Goal: Task Accomplishment & Management: Manage account settings

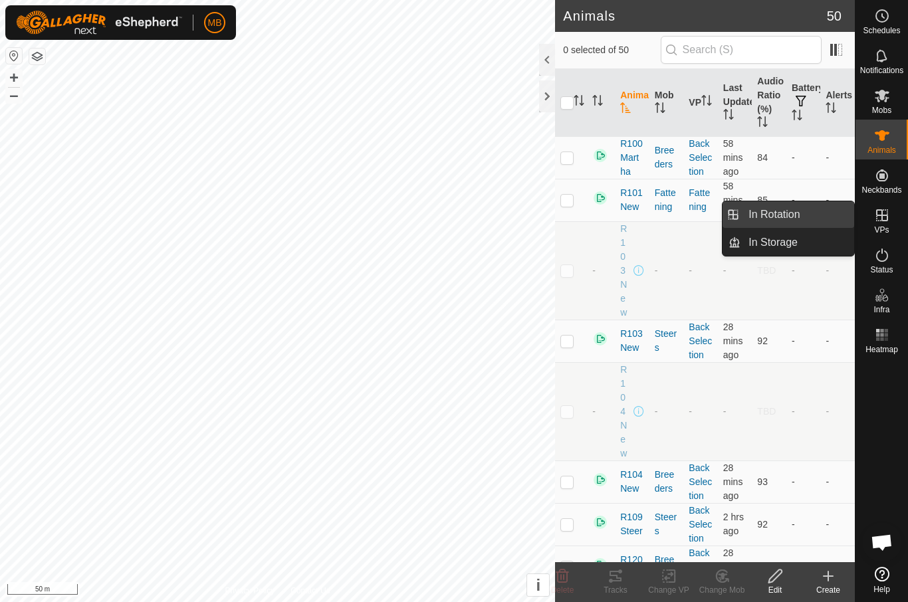
click at [805, 214] on link "In Rotation" at bounding box center [798, 214] width 114 height 27
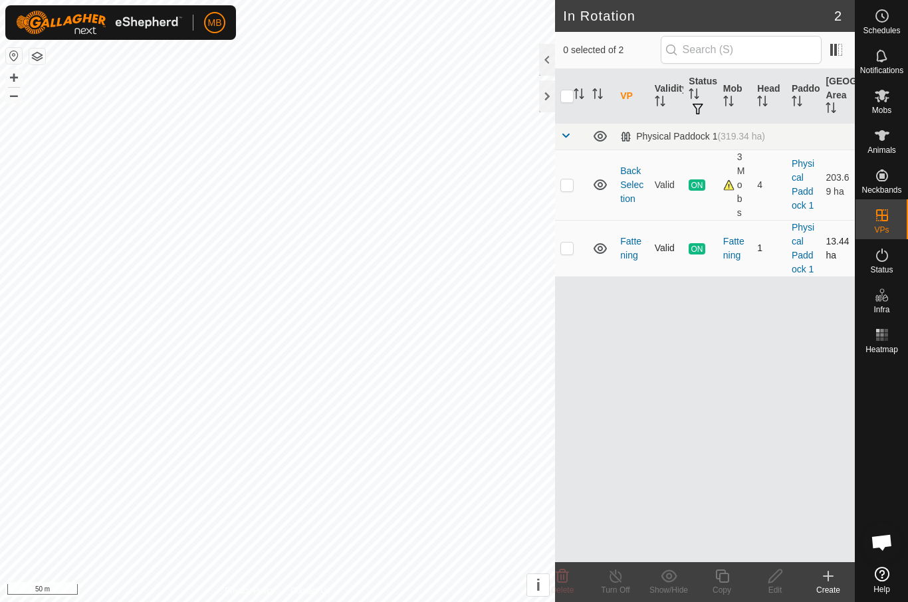
click at [574, 249] on td at bounding box center [571, 248] width 32 height 57
checkbox input "true"
click at [723, 588] on div "Copy" at bounding box center [721, 590] width 53 height 12
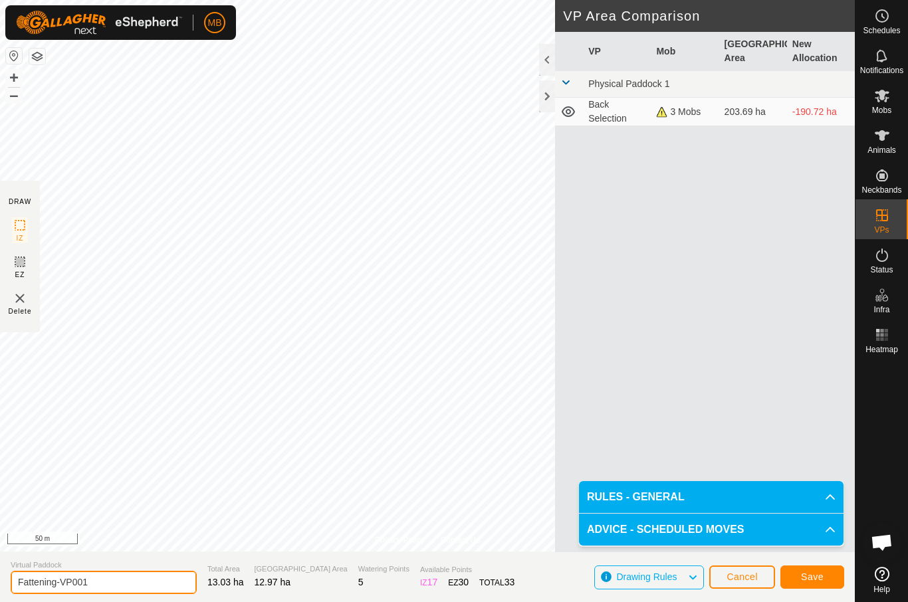
click at [106, 591] on input "Fattening-VP001" at bounding box center [104, 582] width 186 height 23
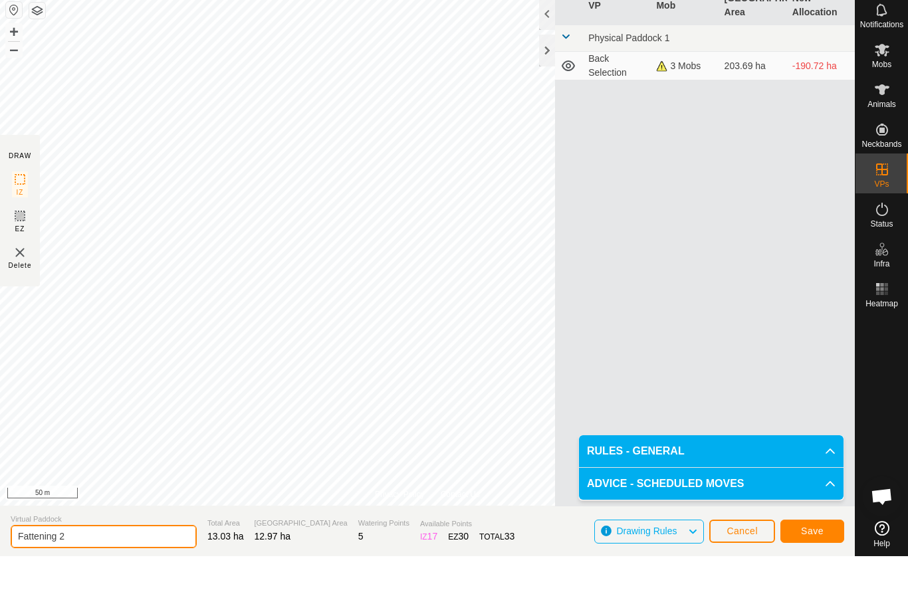
type input "Fattening 2"
click at [823, 572] on span "Save" at bounding box center [812, 577] width 23 height 11
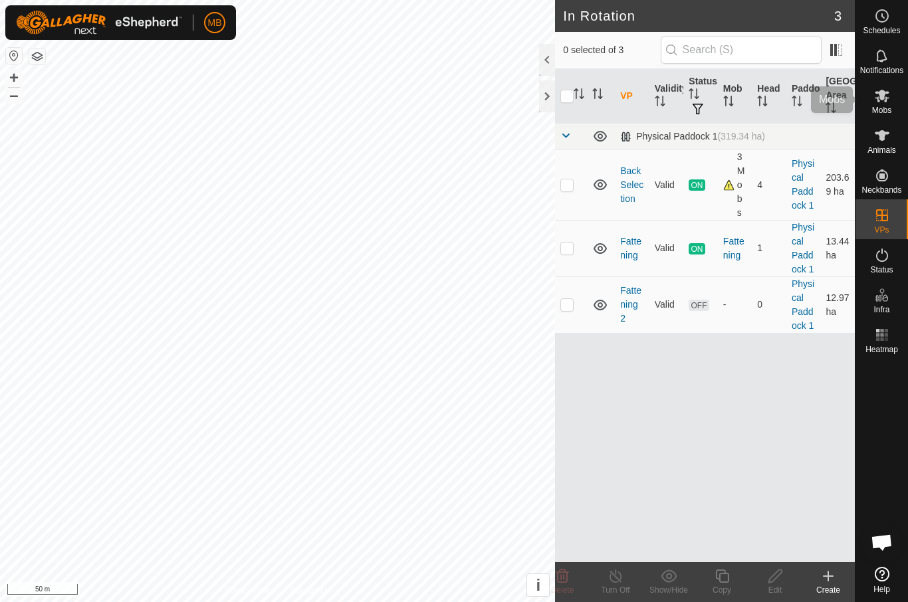
click at [876, 99] on icon at bounding box center [882, 96] width 16 height 16
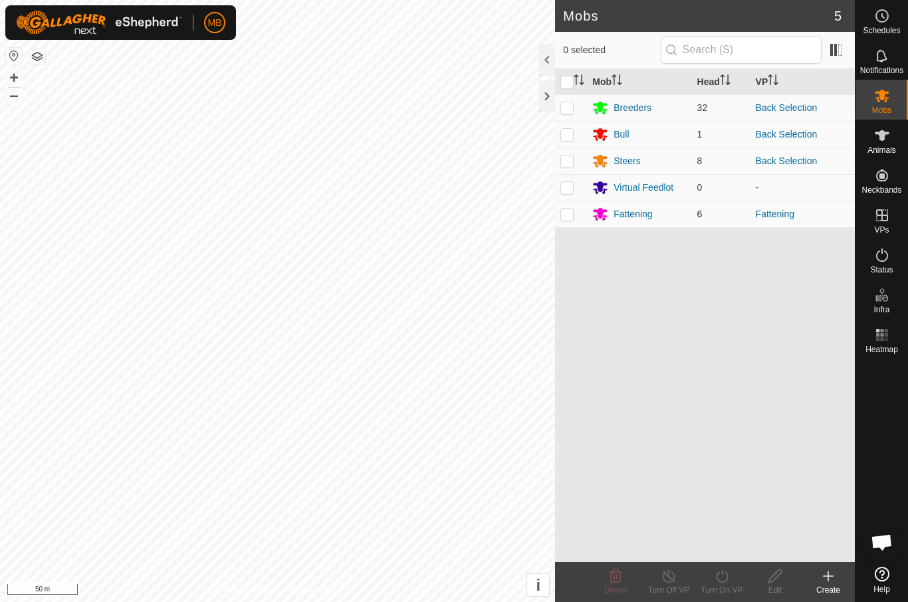
click at [564, 211] on p-checkbox at bounding box center [567, 214] width 13 height 11
checkbox input "true"
click at [725, 583] on icon at bounding box center [722, 576] width 17 height 16
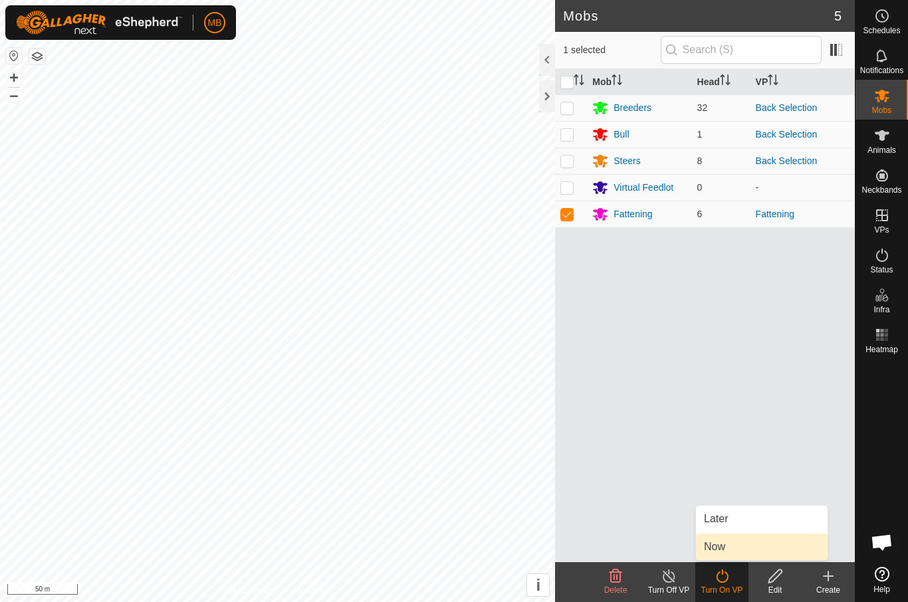
click at [724, 553] on span "Now" at bounding box center [714, 547] width 21 height 16
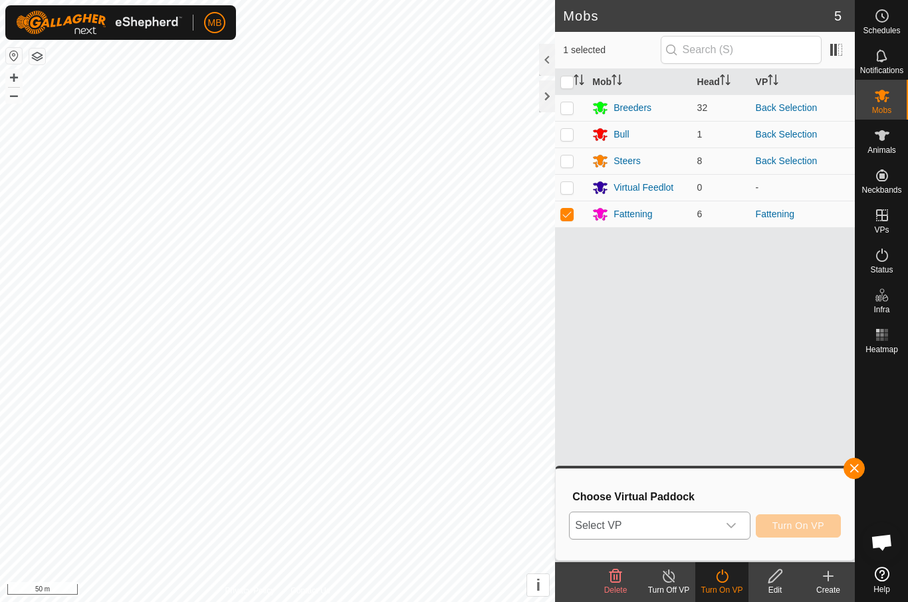
click at [668, 534] on span "Select VP" at bounding box center [644, 526] width 148 height 27
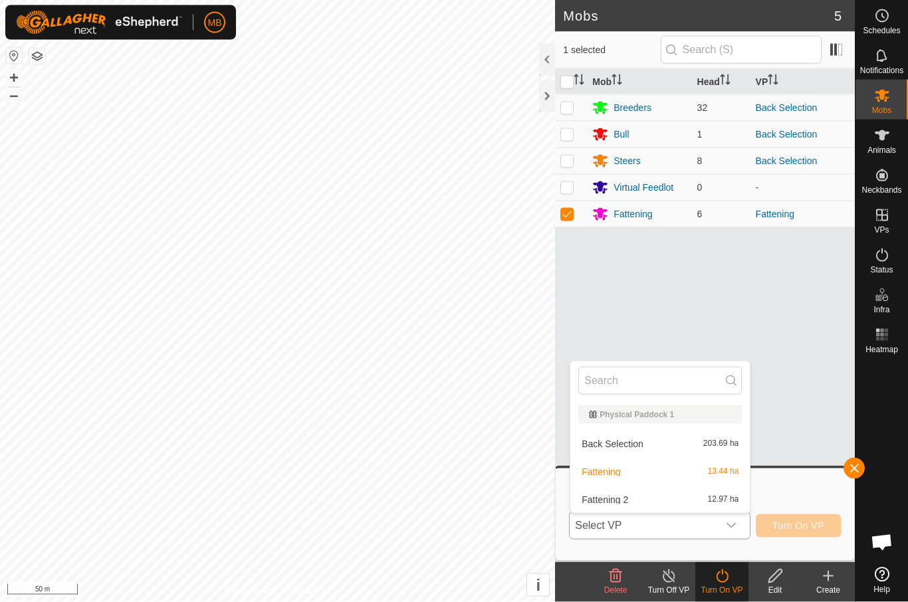
click at [644, 505] on div "Fattening 2 12.97 ha" at bounding box center [660, 500] width 164 height 16
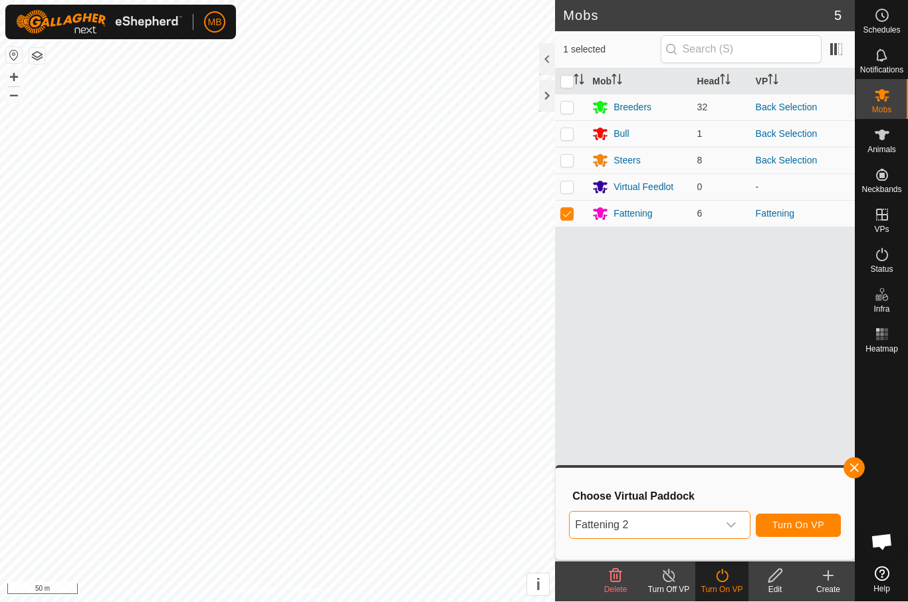
click at [809, 525] on span "Turn On VP" at bounding box center [799, 526] width 52 height 11
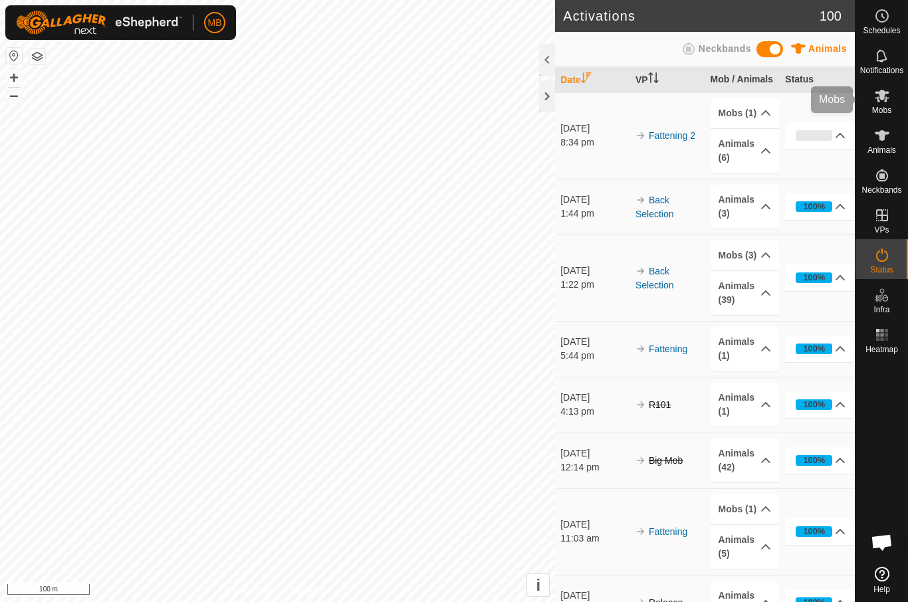
click at [888, 107] on span "Mobs" at bounding box center [881, 110] width 19 height 8
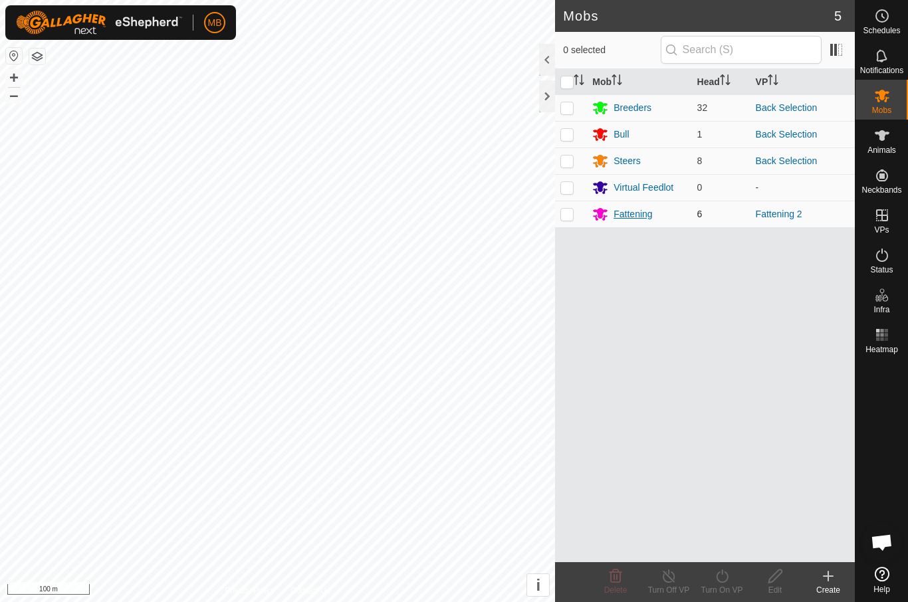
click at [651, 221] on div "Fattening" at bounding box center [639, 214] width 94 height 16
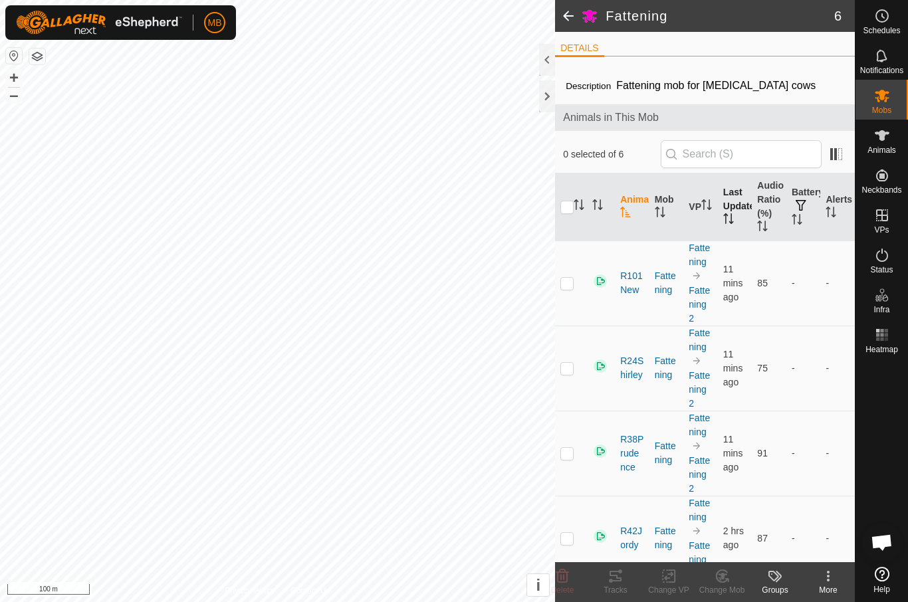
click at [736, 209] on th "Last Updated" at bounding box center [735, 208] width 35 height 68
click at [737, 209] on th "Last Updated" at bounding box center [735, 208] width 35 height 68
click at [563, 211] on input "checkbox" at bounding box center [567, 207] width 13 height 13
checkbox input "true"
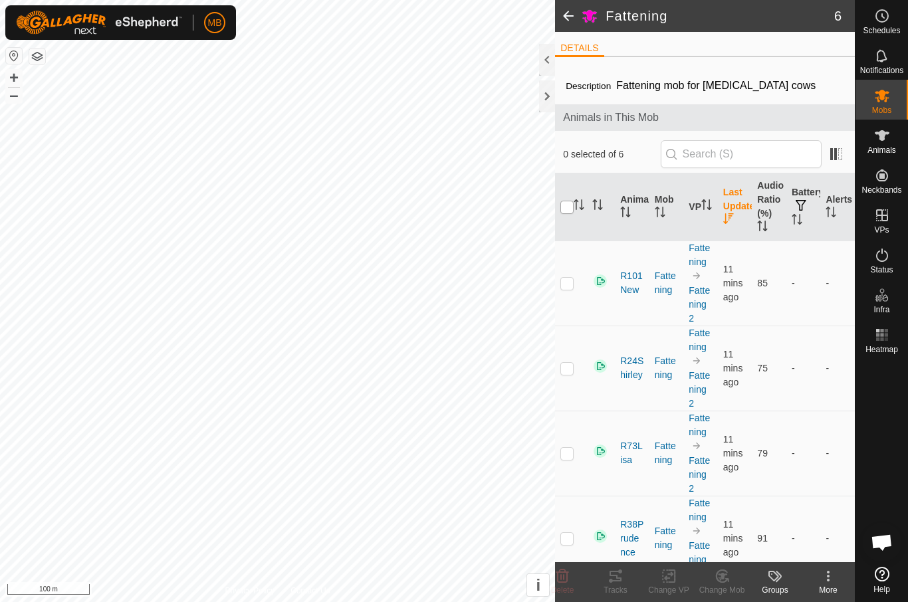
checkbox input "true"
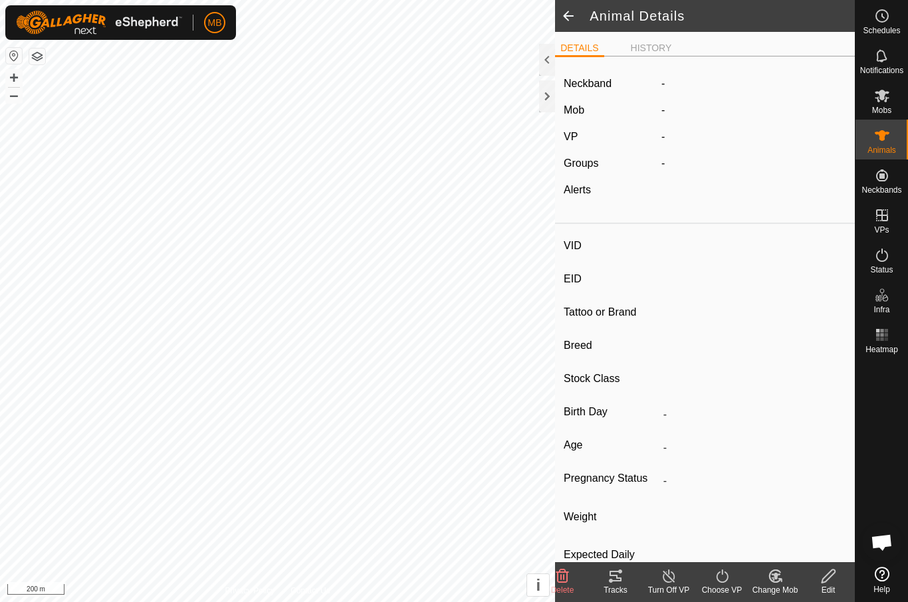
type input "R104New"
type input "-"
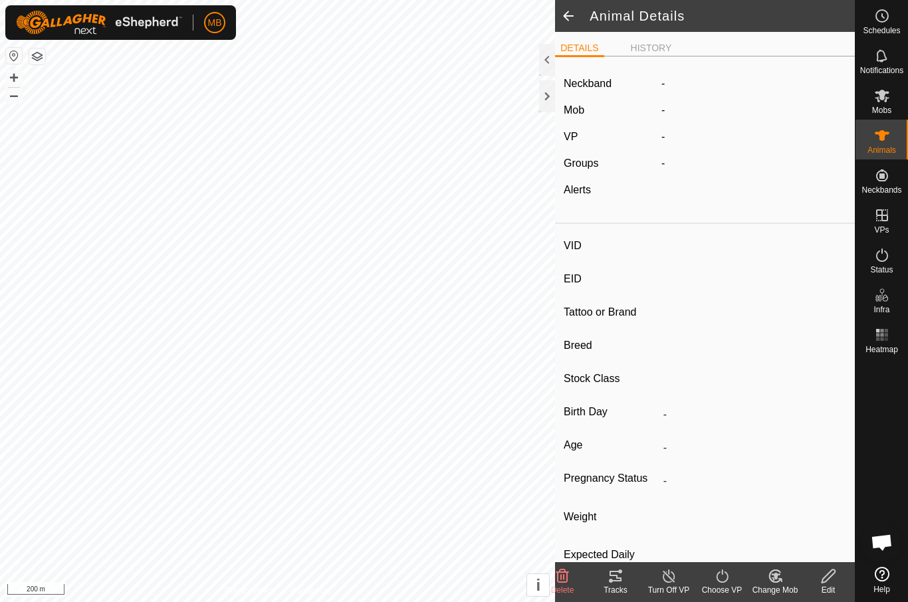
type input "-"
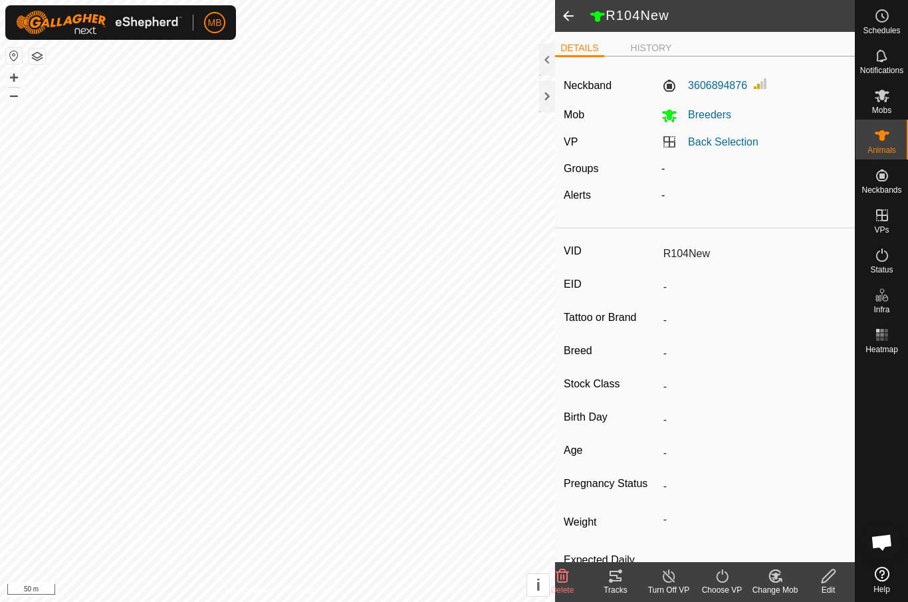
click at [630, 577] on tracks-svg-icon at bounding box center [615, 576] width 53 height 16
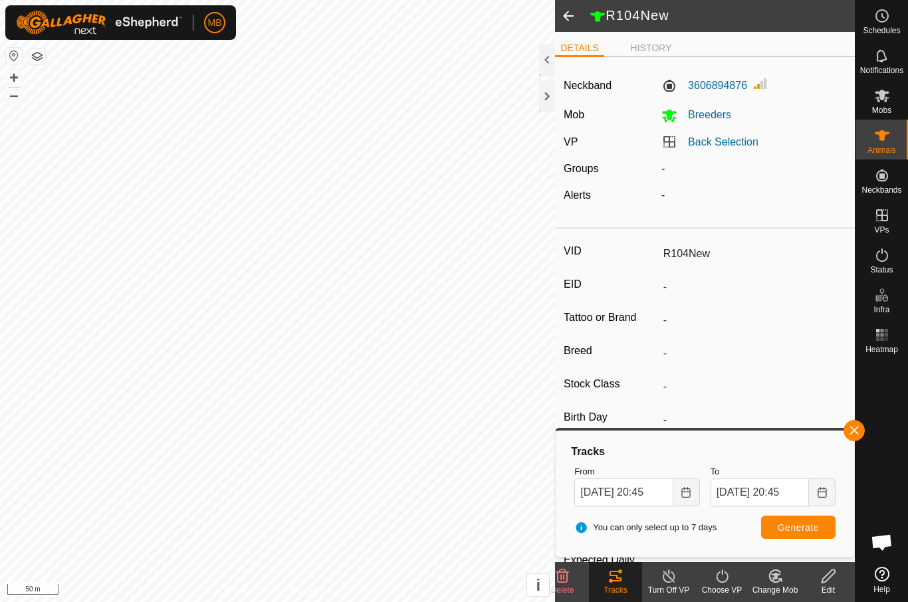
click at [840, 437] on div "Tracks From 03 Oct, 2025 20:45 To 04 Oct, 2025 20:45 You can only select up to …" at bounding box center [705, 494] width 288 height 116
click at [836, 432] on div "Tracks From 03 Oct, 2025 20:45 To 04 Oct, 2025 20:45 You can only select up to …" at bounding box center [705, 493] width 300 height 130
click at [847, 441] on div "Tracks From 03 Oct, 2025 20:45 To 04 Oct, 2025 20:45 You can only select up to …" at bounding box center [705, 494] width 288 height 116
click at [848, 426] on button "button" at bounding box center [854, 430] width 21 height 21
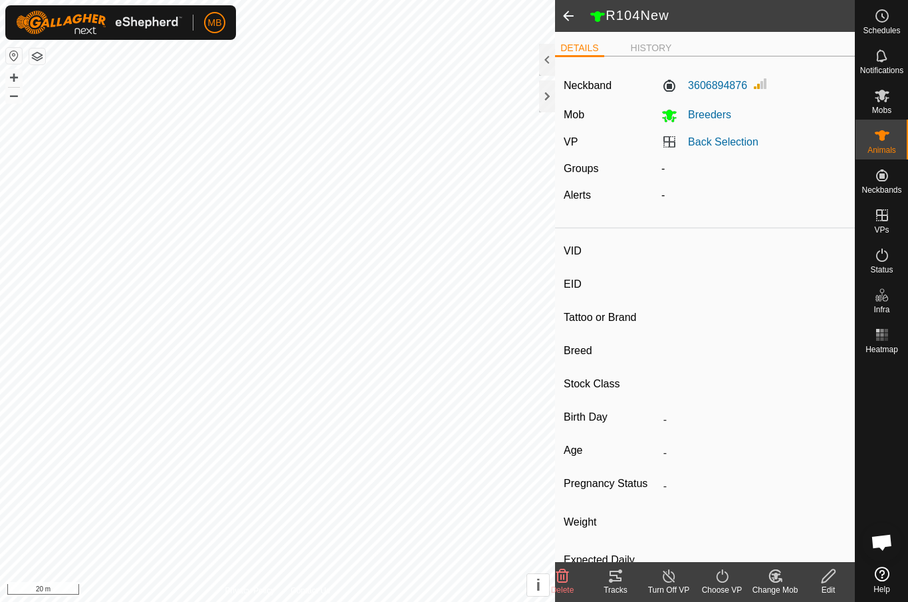
type input "R103New"
type input "-"
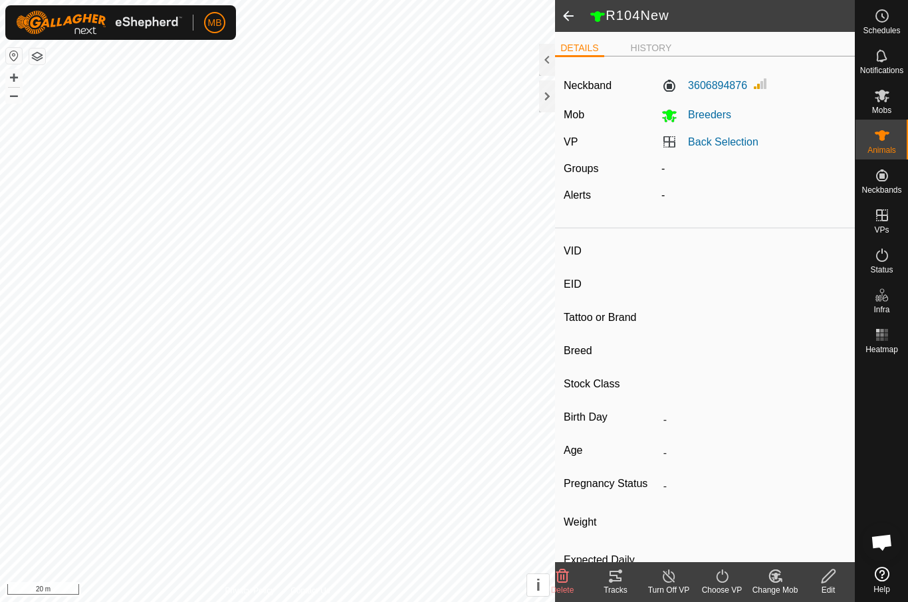
type input "-"
click at [614, 576] on icon at bounding box center [616, 576] width 12 height 11
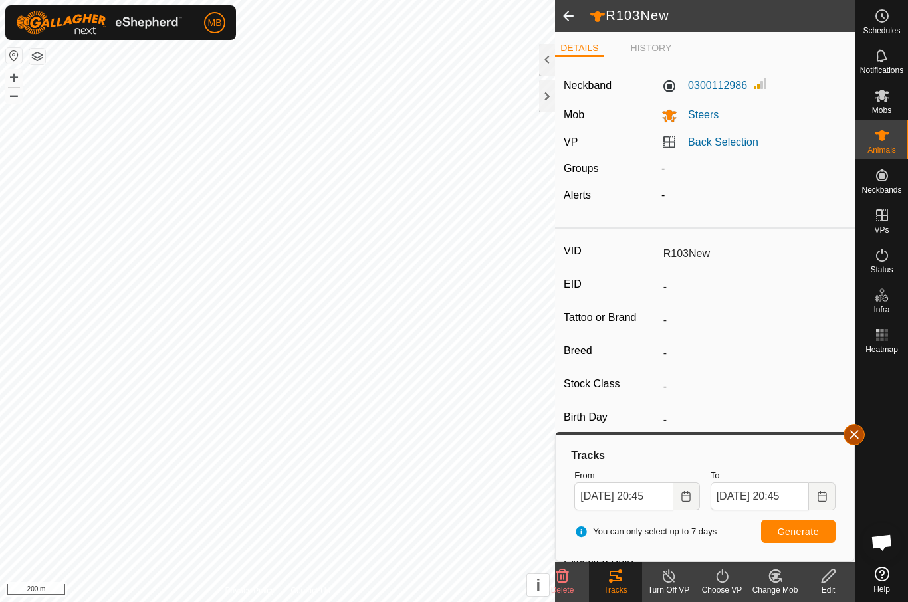
click at [859, 432] on span "button" at bounding box center [854, 435] width 11 height 11
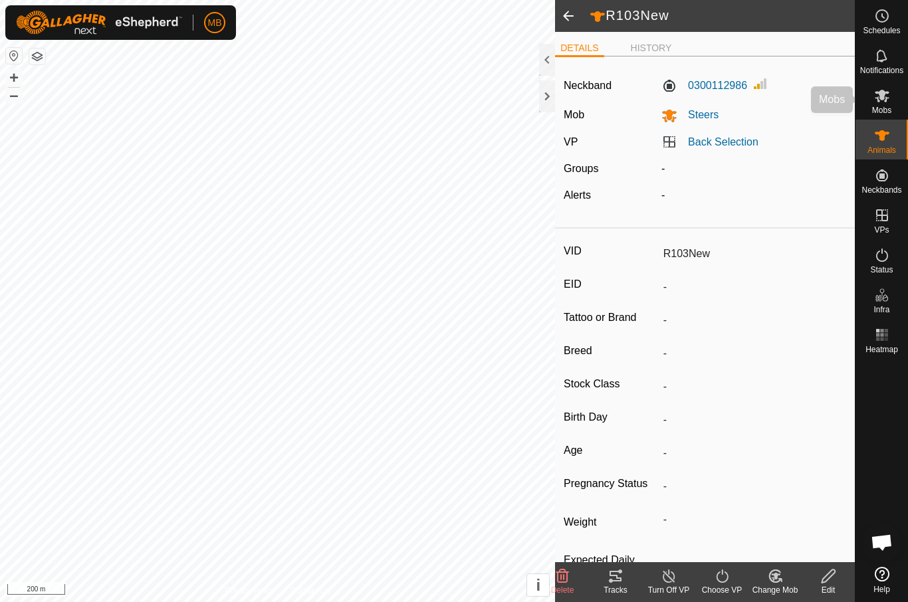
click at [884, 106] on span "Mobs" at bounding box center [881, 110] width 19 height 8
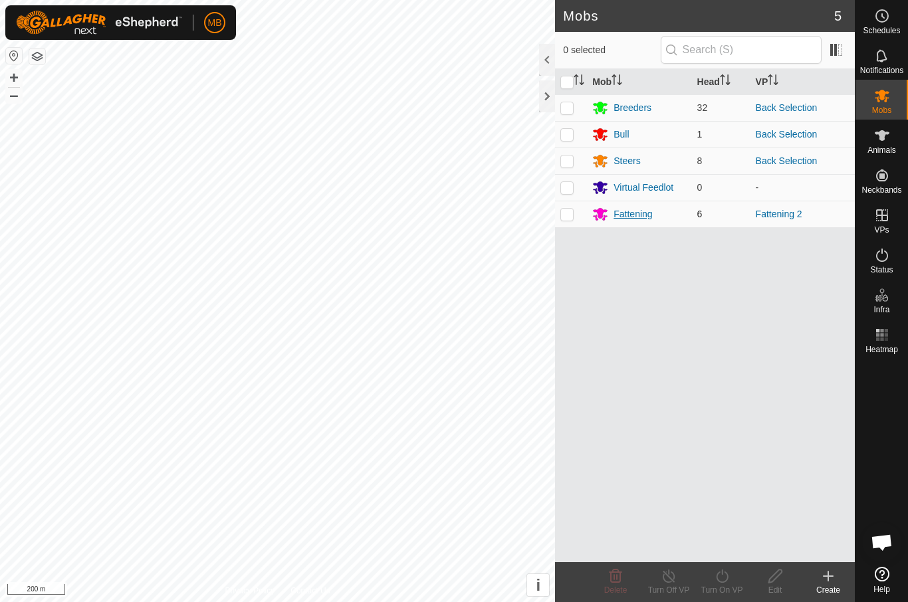
click at [651, 219] on div "Fattening" at bounding box center [633, 214] width 39 height 14
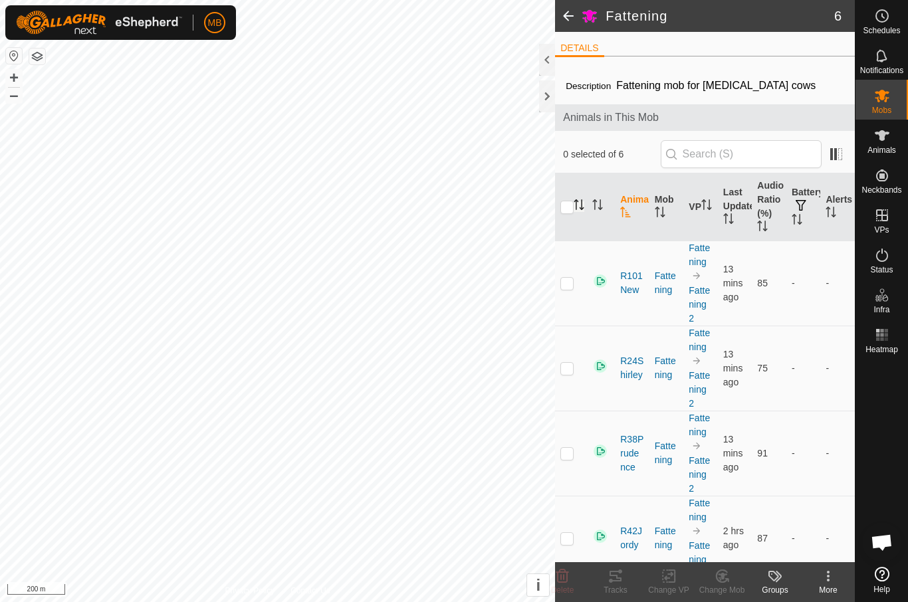
click at [578, 201] on icon "Activate to sort" at bounding box center [579, 204] width 11 height 11
click at [576, 196] on th at bounding box center [571, 208] width 32 height 68
click at [562, 216] on th at bounding box center [571, 208] width 32 height 68
click at [569, 214] on input "checkbox" at bounding box center [567, 207] width 13 height 13
checkbox input "true"
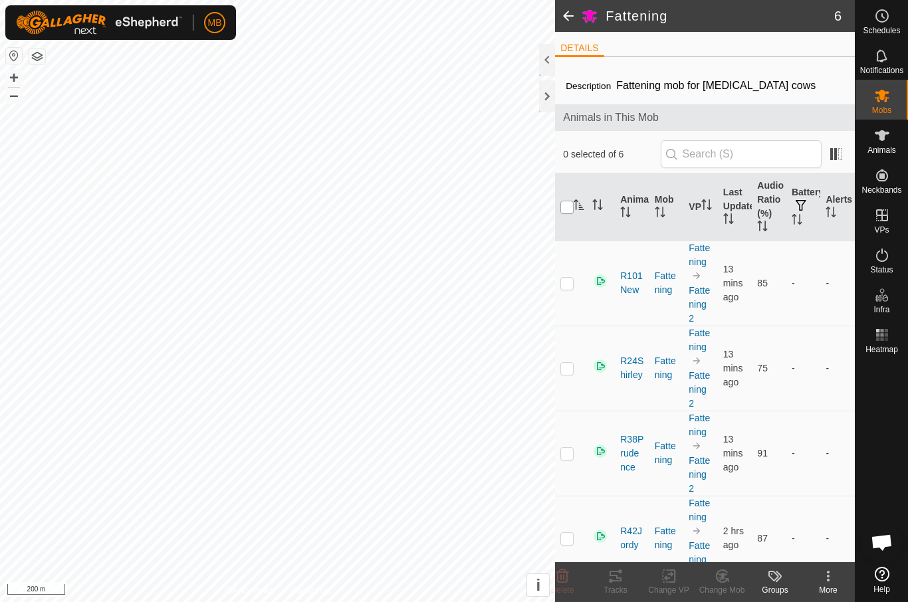
checkbox input "true"
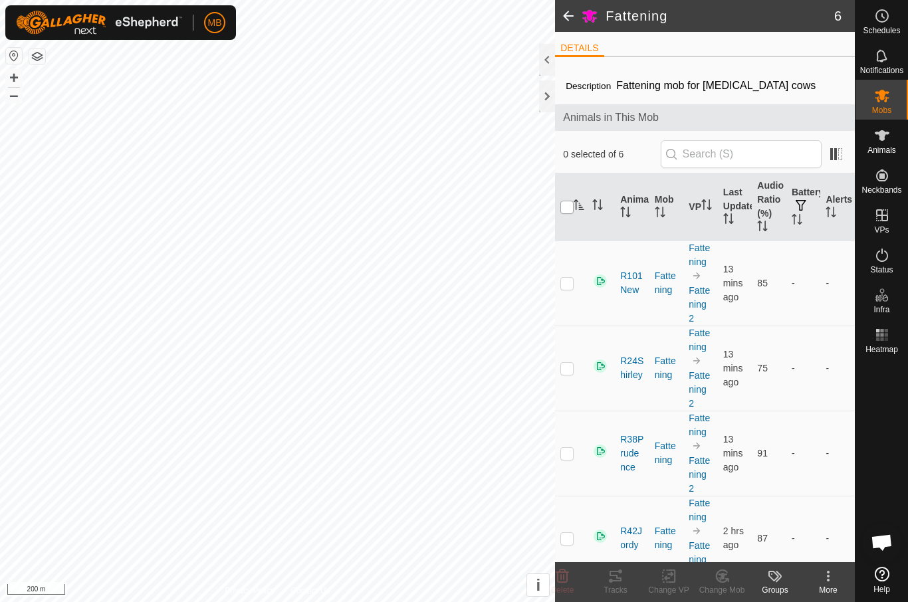
checkbox input "true"
click at [562, 203] on input "checkbox" at bounding box center [567, 207] width 13 height 13
checkbox input "false"
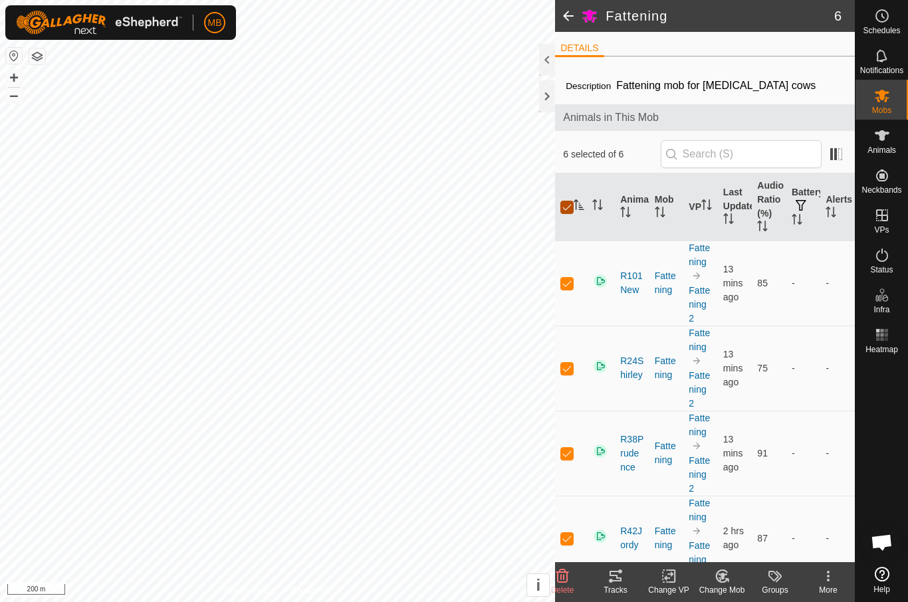
checkbox input "false"
click at [892, 344] on es-heatmap-svg-icon at bounding box center [882, 334] width 24 height 21
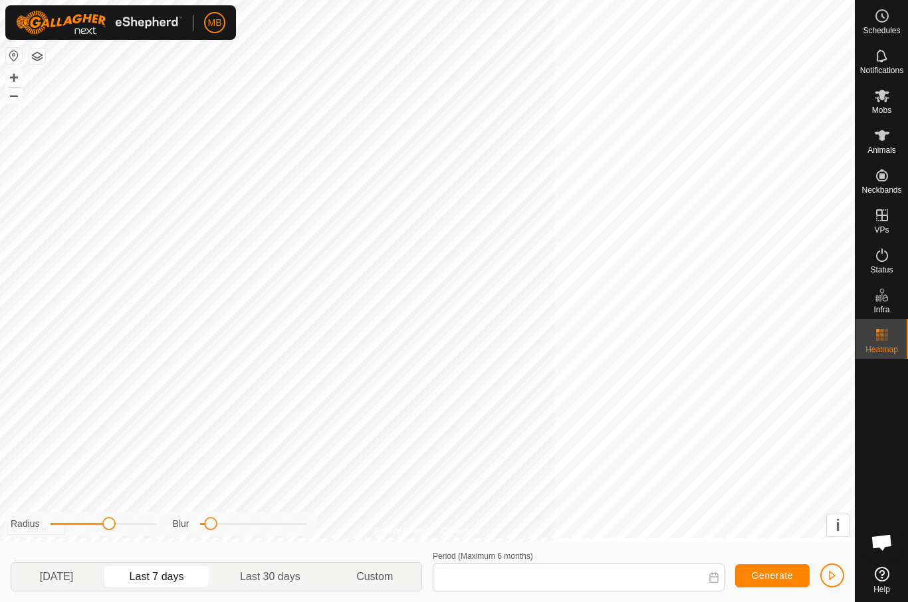
type input "27 Sep, 2025 - 03 Oct, 2025"
click at [889, 135] on icon at bounding box center [882, 136] width 16 height 16
